Goal: Transaction & Acquisition: Purchase product/service

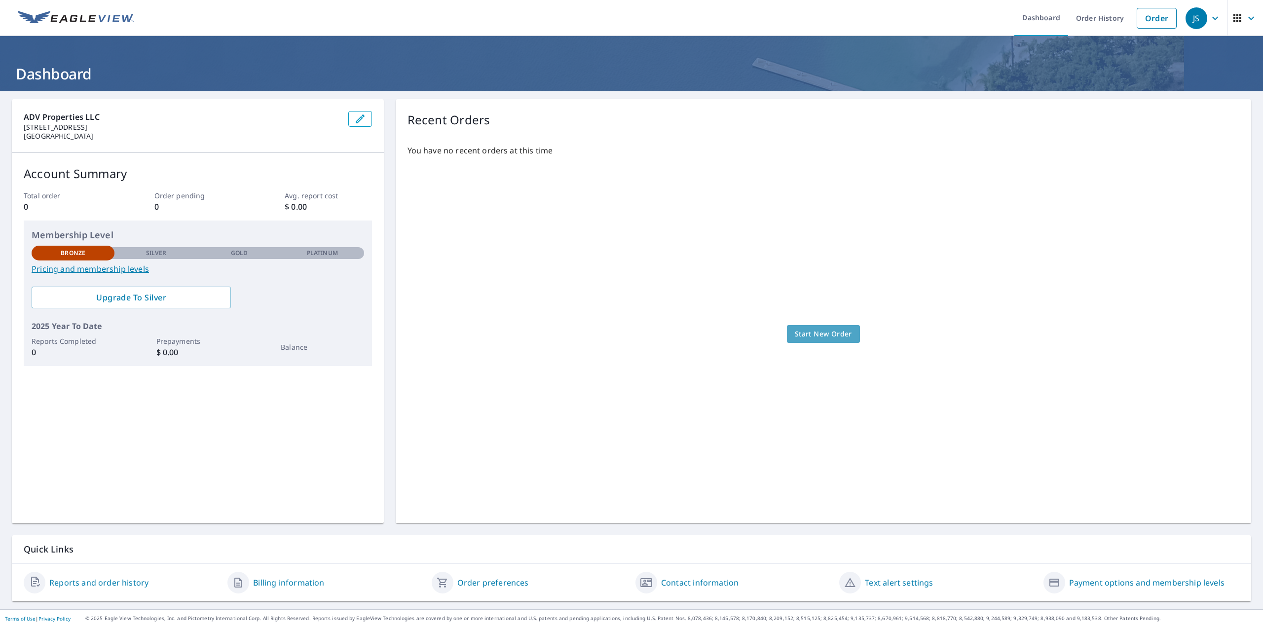
click at [817, 336] on span "Start New Order" at bounding box center [822, 334] width 57 height 12
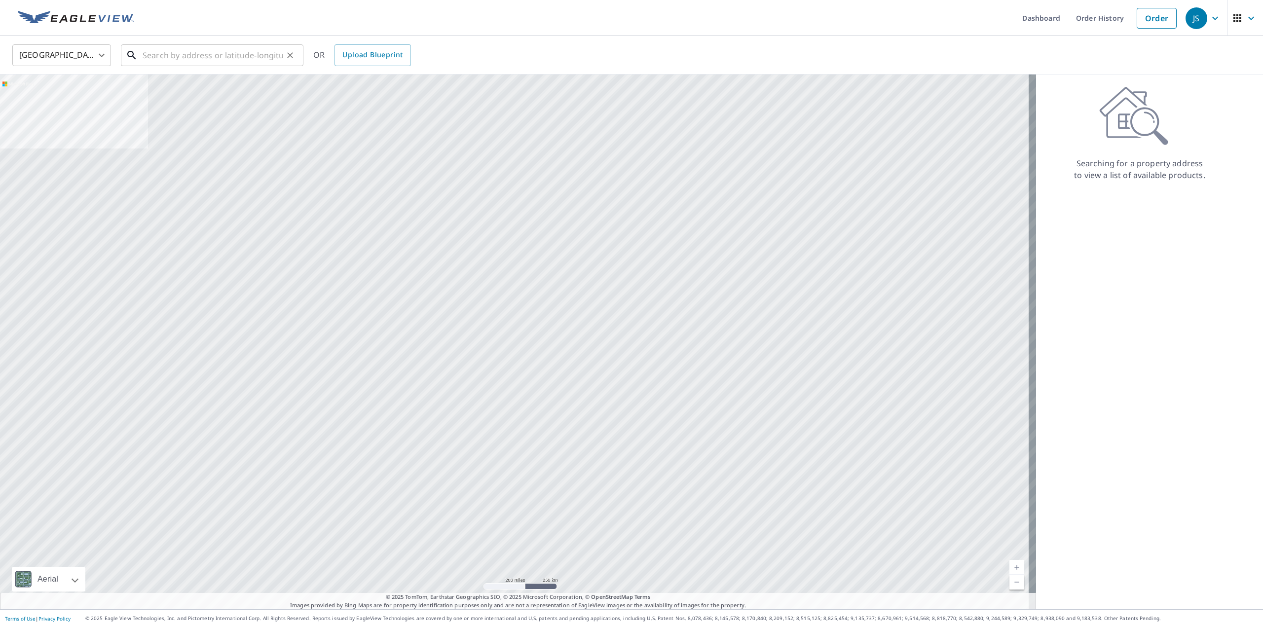
click at [250, 50] on input "text" at bounding box center [213, 55] width 141 height 28
click at [241, 50] on input "1595 ventnor" at bounding box center [213, 55] width 141 height 28
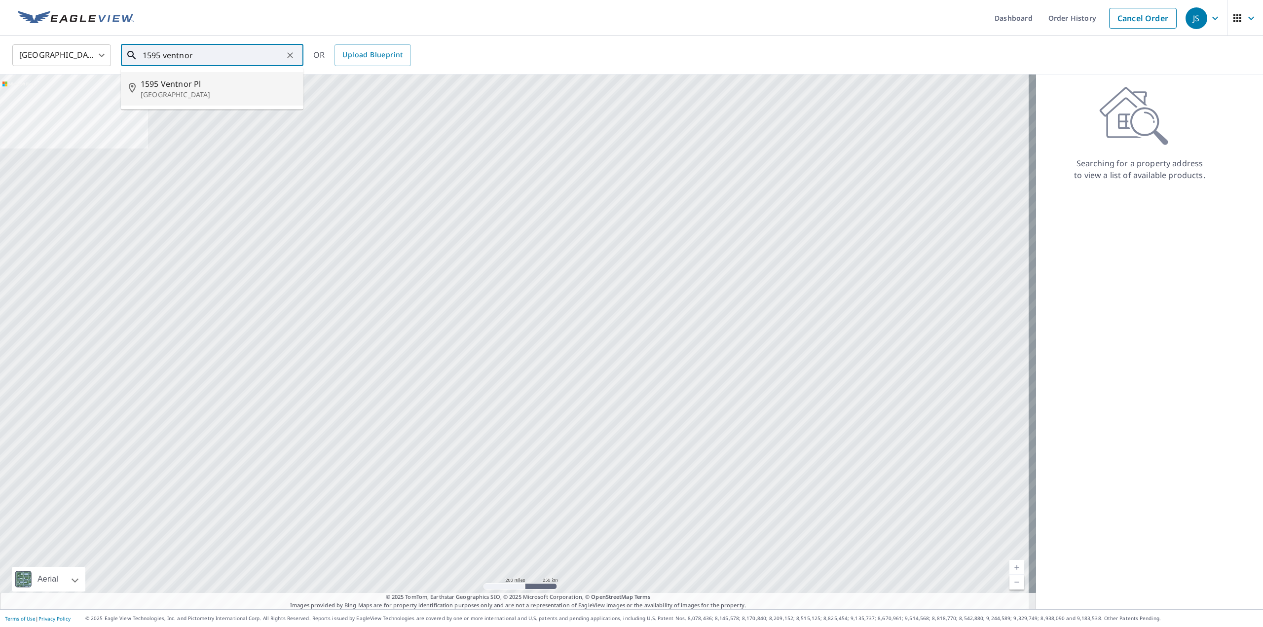
click at [201, 91] on p "[GEOGRAPHIC_DATA]" at bounding box center [218, 95] width 155 height 10
type input "1595 [GEOGRAPHIC_DATA]"
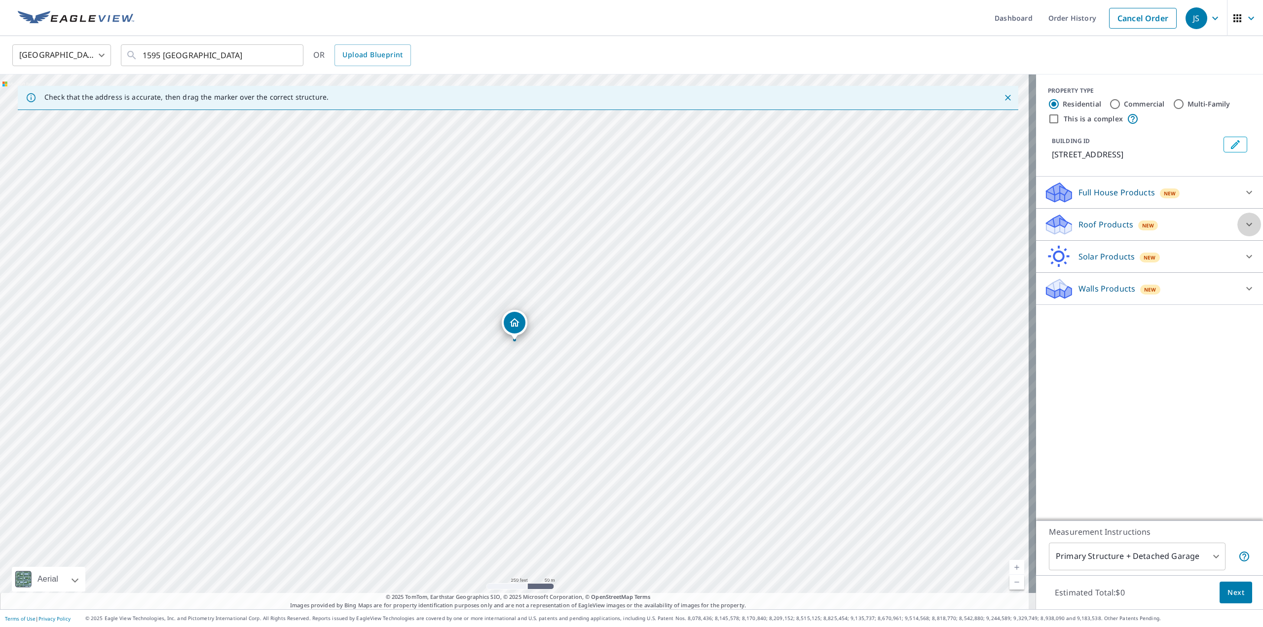
click at [1243, 222] on icon at bounding box center [1249, 224] width 12 height 12
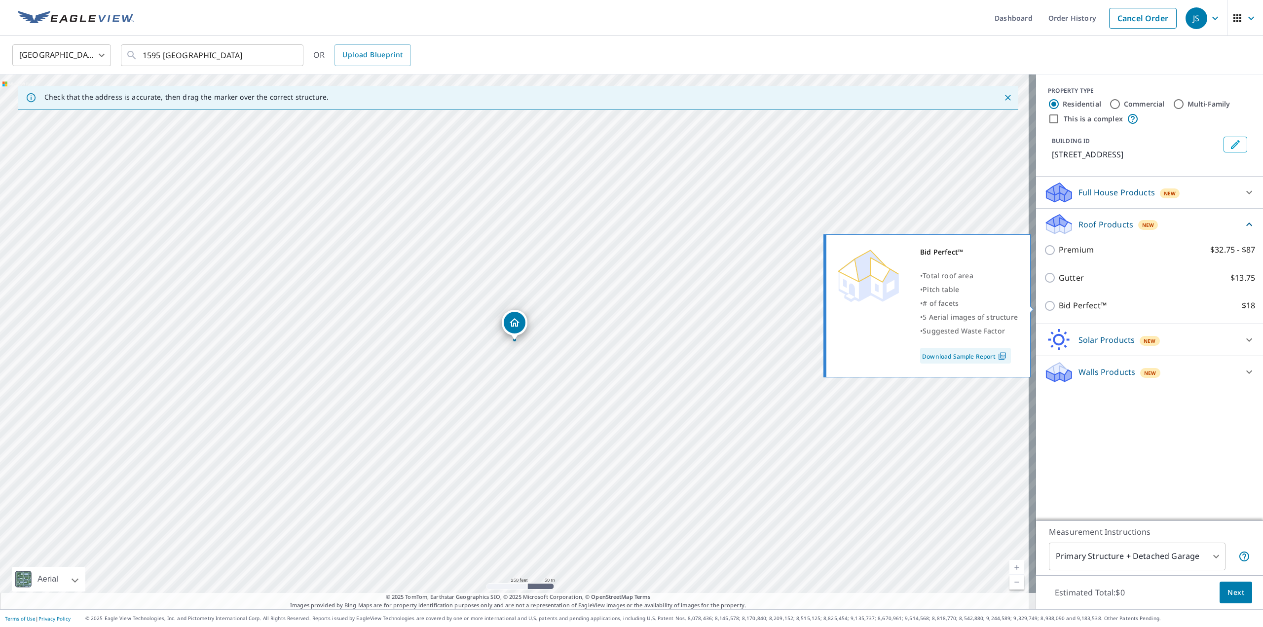
click at [1044, 304] on input "Bid Perfect™ $18" at bounding box center [1051, 306] width 15 height 12
checkbox input "true"
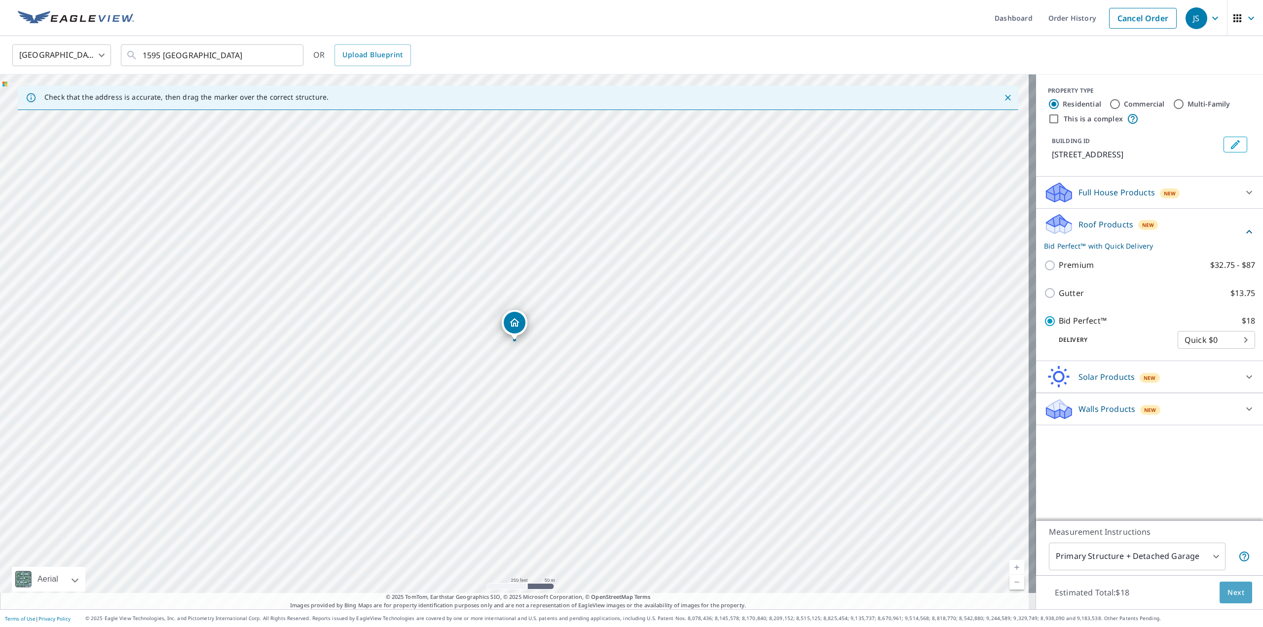
click at [1236, 593] on button "Next" at bounding box center [1235, 592] width 33 height 22
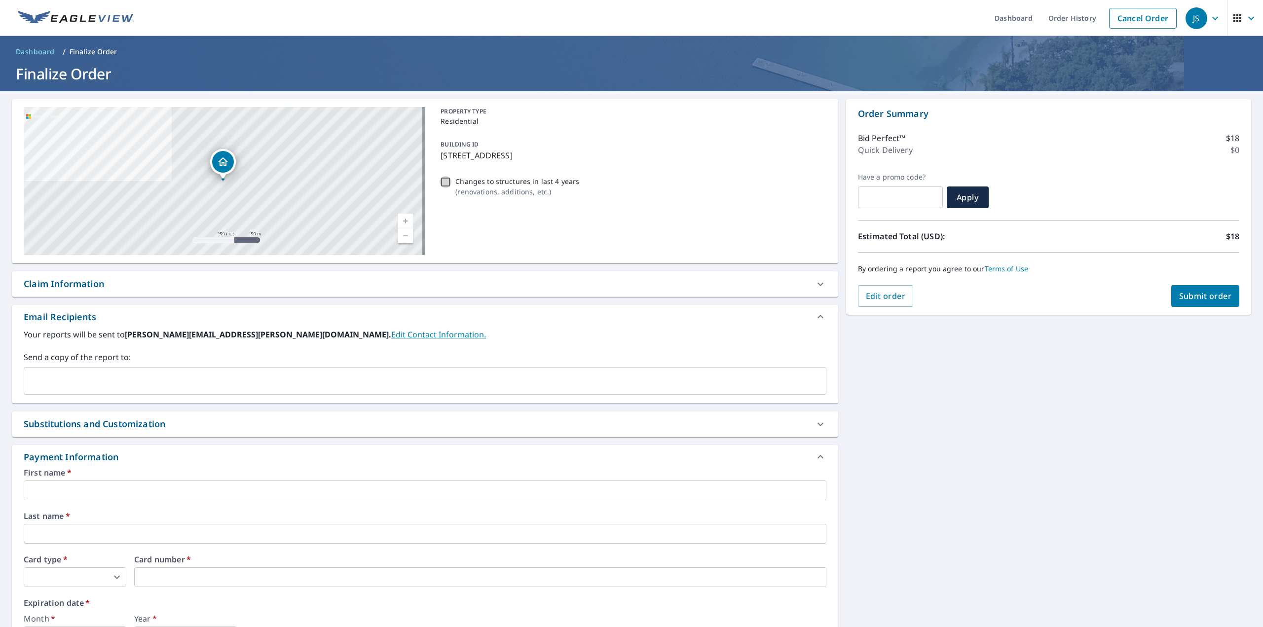
click at [440, 182] on input "Changes to structures in last 4 years ( renovations, additions, etc. )" at bounding box center [445, 182] width 12 height 12
checkbox input "false"
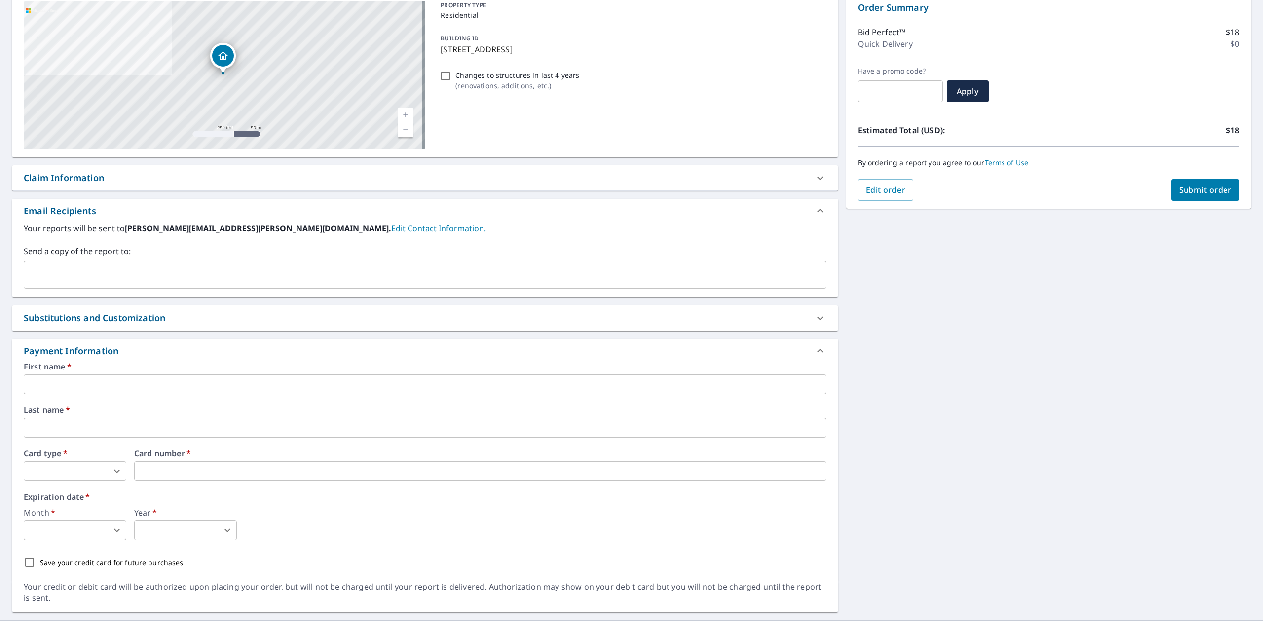
scroll to position [117, 0]
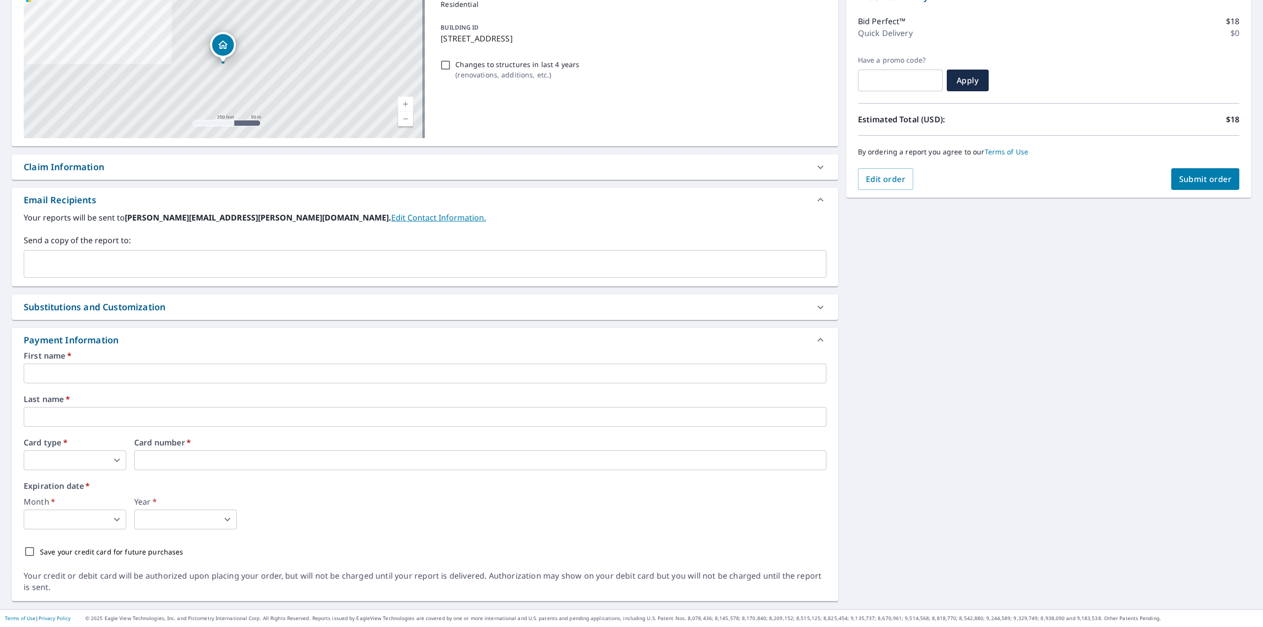
click at [134, 377] on input "text" at bounding box center [425, 373] width 802 height 20
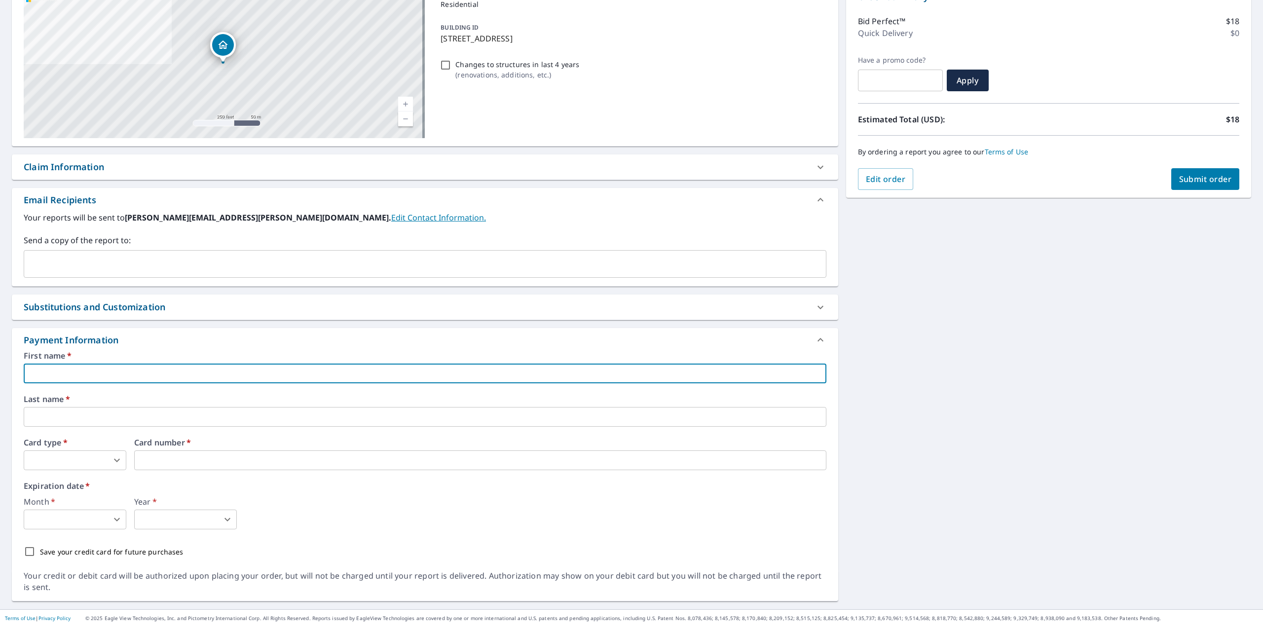
click at [91, 373] on input "text" at bounding box center [425, 373] width 802 height 20
type input "[PERSON_NAME]"
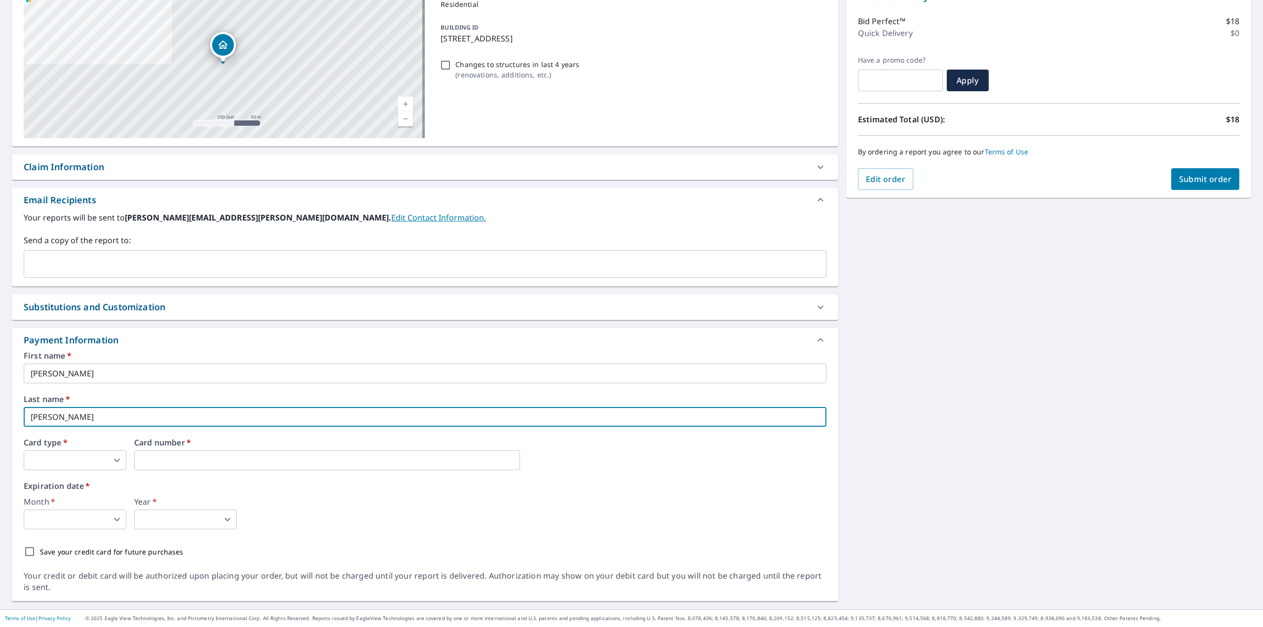
type input "[PERSON_NAME]"
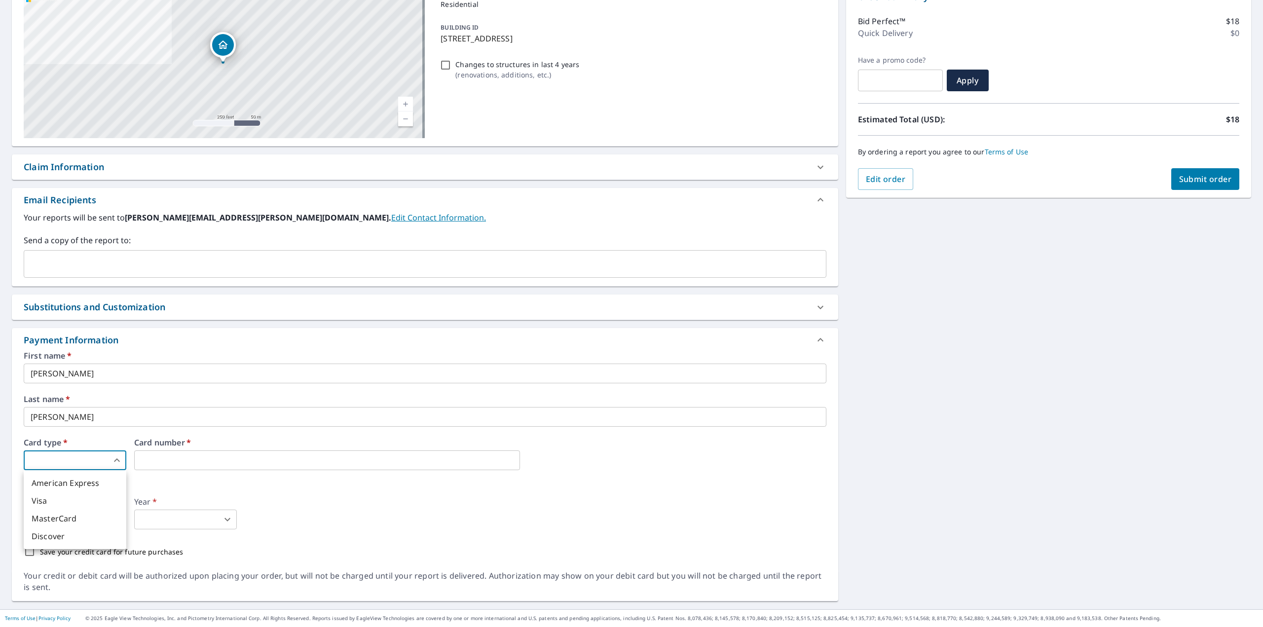
click at [76, 482] on li "American Express" at bounding box center [75, 483] width 103 height 18
type input "1"
click at [191, 467] on iframe at bounding box center [327, 460] width 386 height 20
click at [88, 510] on body "JS JS Dashboard Order History Cancel Order JS Dashboard / Finalize Order Finali…" at bounding box center [631, 313] width 1263 height 627
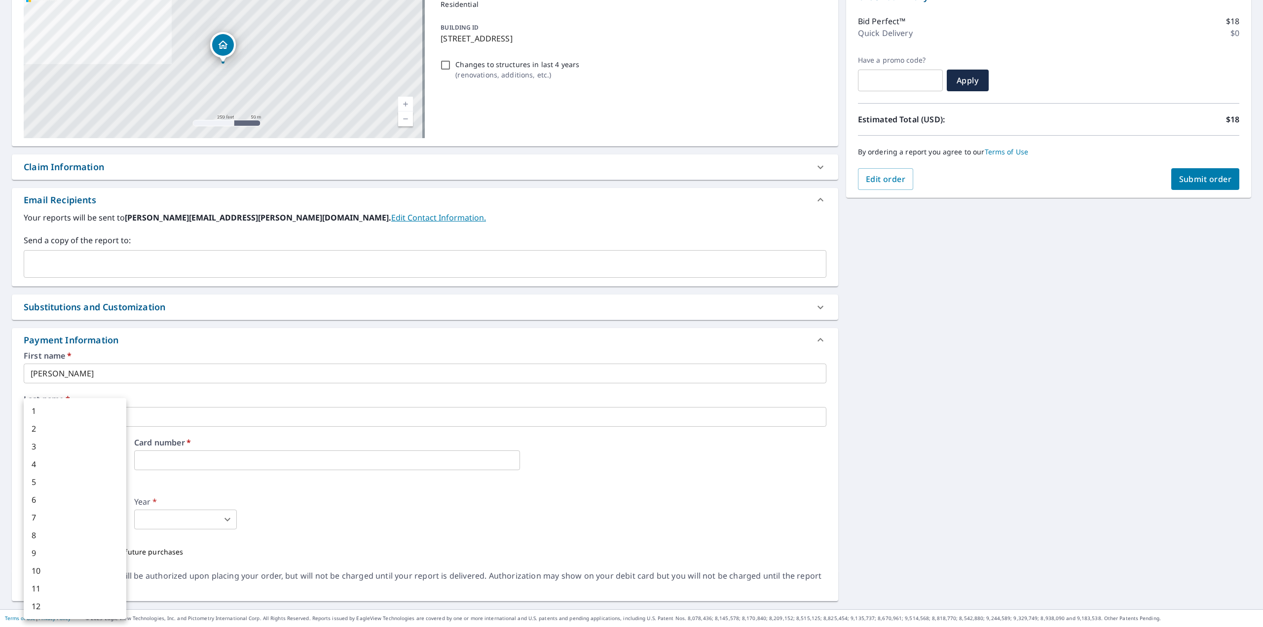
click at [57, 467] on li "4" at bounding box center [75, 464] width 103 height 18
type input "4"
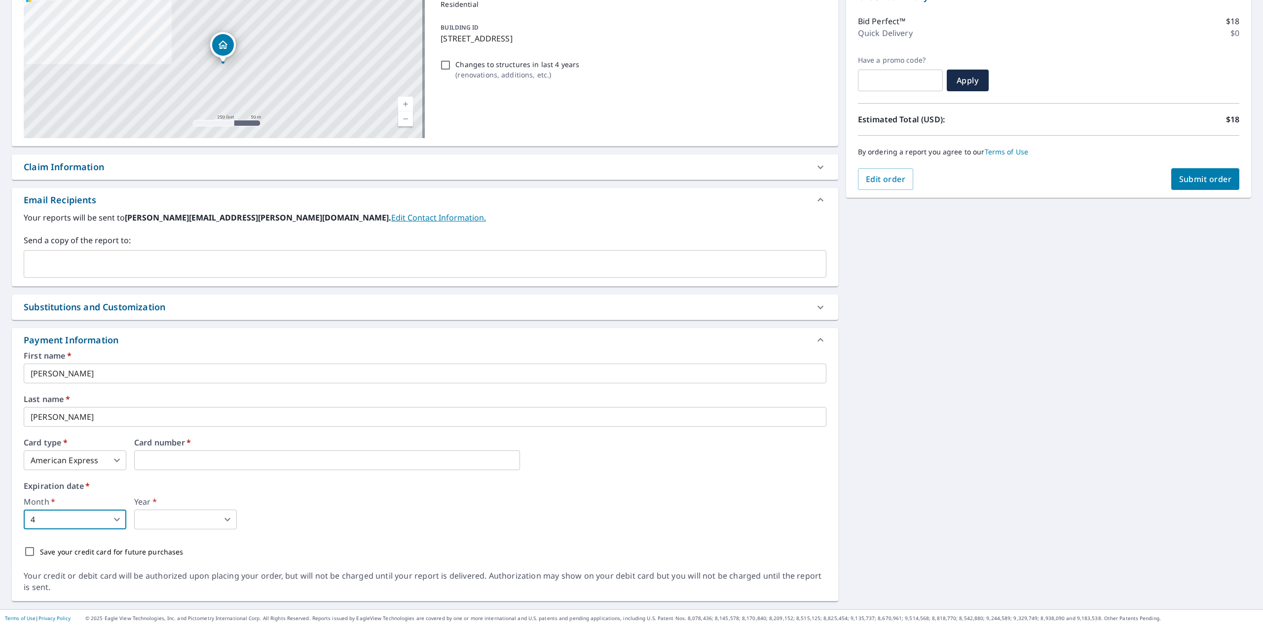
click at [146, 515] on body "JS JS Dashboard Order History Cancel Order JS Dashboard / Finalize Order Finali…" at bounding box center [631, 313] width 1263 height 627
click at [165, 447] on li "2026" at bounding box center [185, 446] width 103 height 18
type input "2026"
click at [25, 549] on input "Save your credit card for future purchases" at bounding box center [29, 551] width 21 height 21
checkbox input "true"
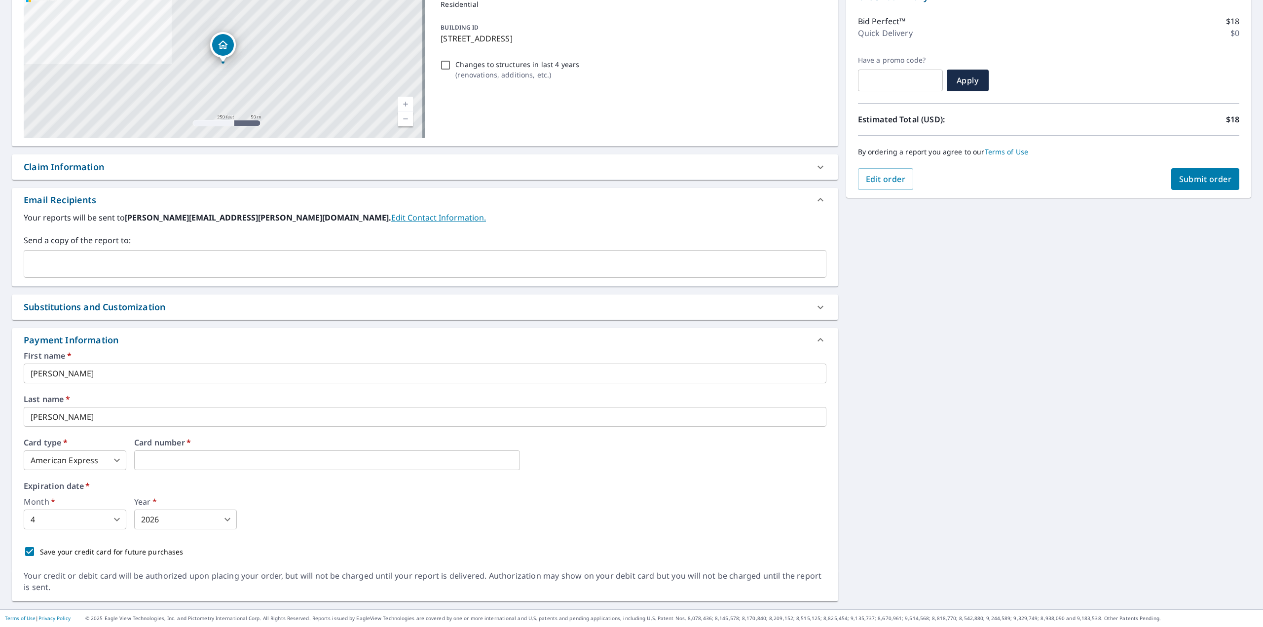
click at [1198, 179] on span "Submit order" at bounding box center [1205, 179] width 53 height 11
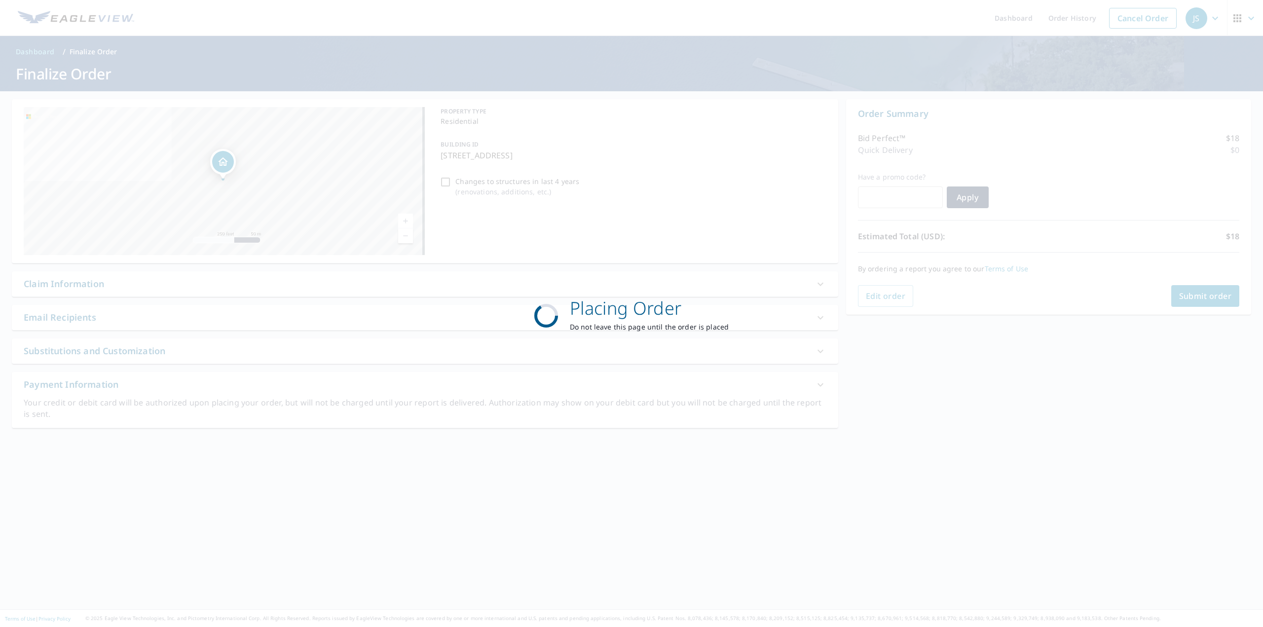
scroll to position [0, 0]
